Goal: Find specific page/section: Find specific page/section

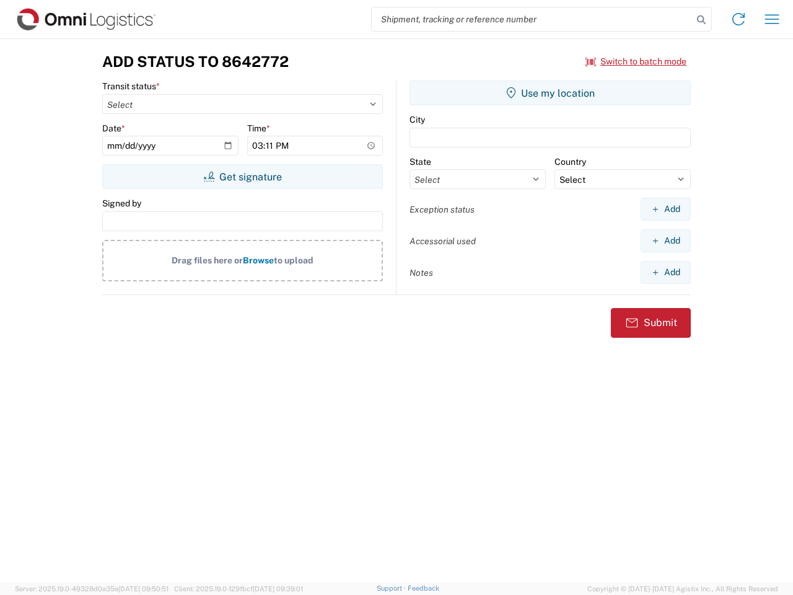
click at [532, 19] on input "search" at bounding box center [532, 19] width 321 height 24
click at [701, 20] on icon at bounding box center [701, 19] width 17 height 17
click at [738, 19] on icon at bounding box center [738, 19] width 20 height 20
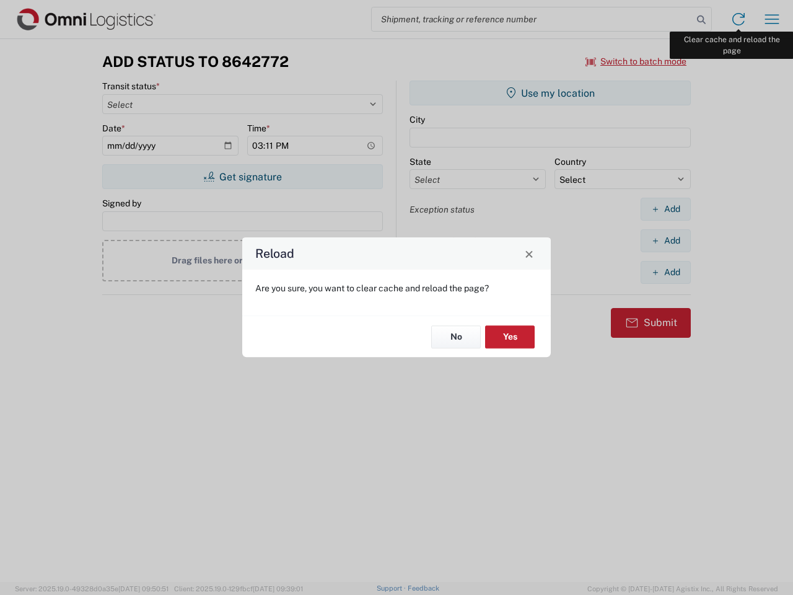
click at [772, 19] on div "Reload Are you sure, you want to clear cache and reload the page? No Yes" at bounding box center [396, 297] width 793 height 595
click at [636, 61] on div "Reload Are you sure, you want to clear cache and reload the page? No Yes" at bounding box center [396, 297] width 793 height 595
click at [242, 177] on div "Reload Are you sure, you want to clear cache and reload the page? No Yes" at bounding box center [396, 297] width 793 height 595
click at [550, 93] on div "Reload Are you sure, you want to clear cache and reload the page? No Yes" at bounding box center [396, 297] width 793 height 595
click at [665, 209] on div "Reload Are you sure, you want to clear cache and reload the page? No Yes" at bounding box center [396, 297] width 793 height 595
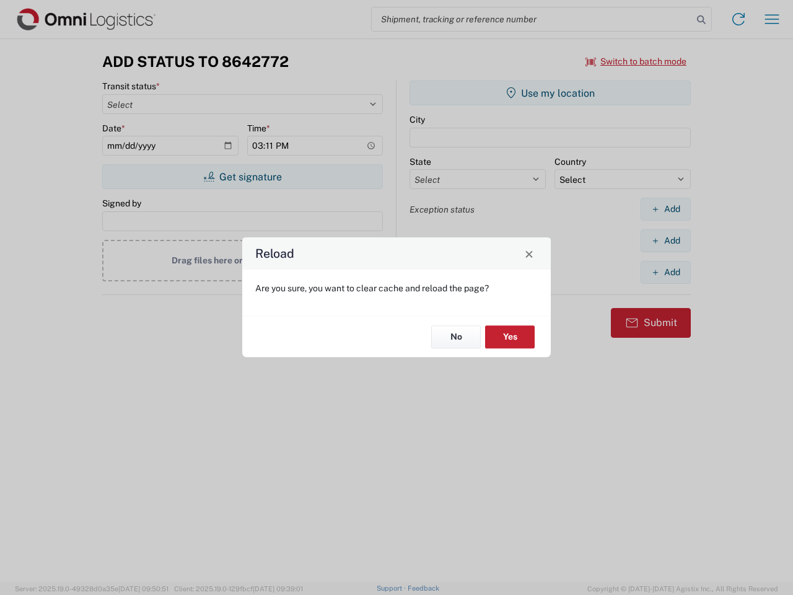
click at [665, 240] on div "Reload Are you sure, you want to clear cache and reload the page? No Yes" at bounding box center [396, 297] width 793 height 595
click at [665, 272] on div "Reload Are you sure, you want to clear cache and reload the page? No Yes" at bounding box center [396, 297] width 793 height 595
